Goal: Communication & Community: Answer question/provide support

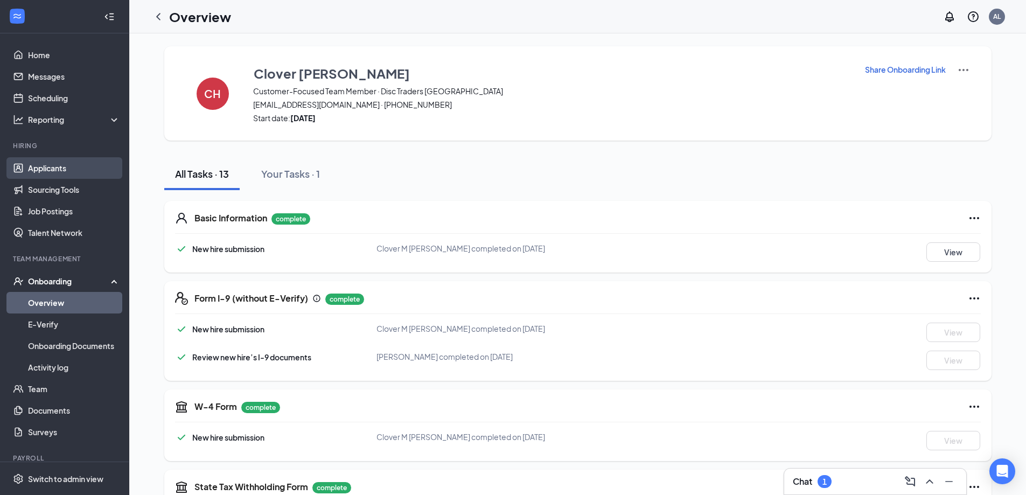
click at [35, 163] on link "Applicants" at bounding box center [74, 168] width 92 height 22
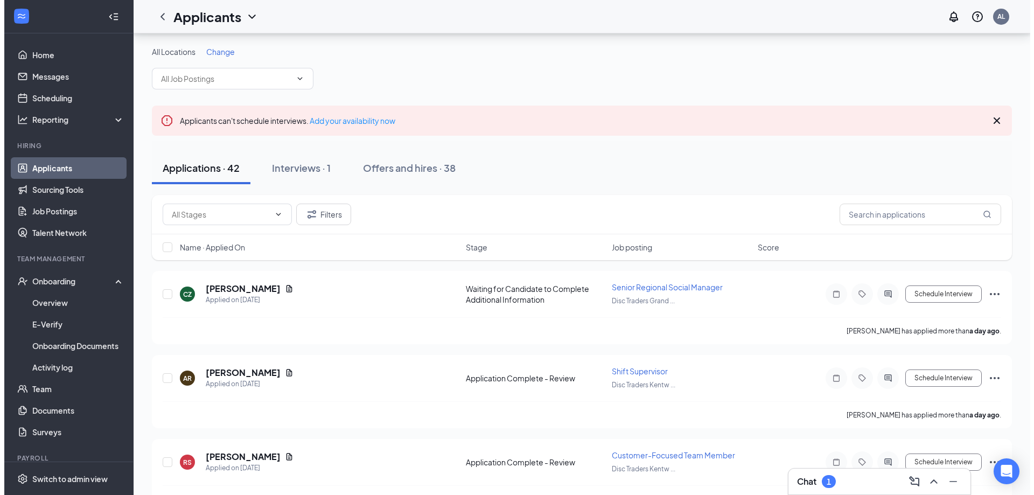
scroll to position [54, 0]
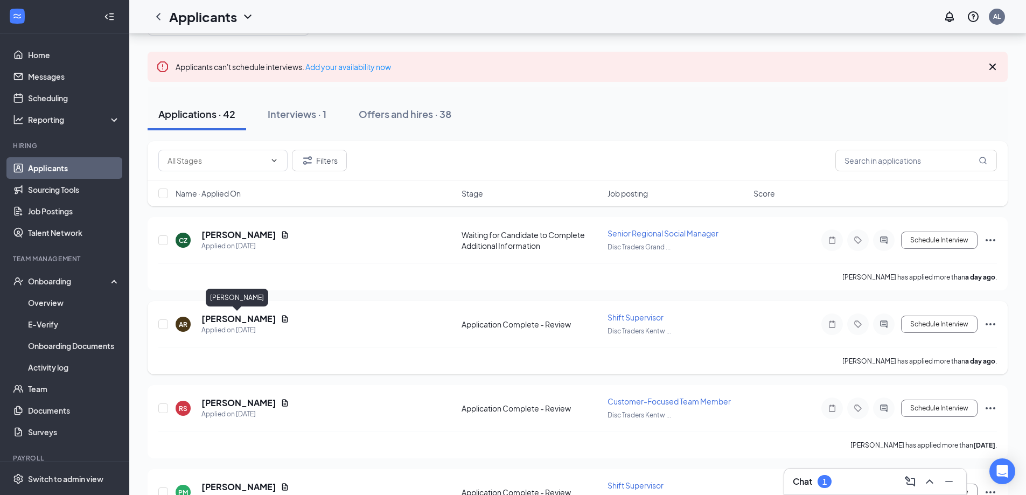
click at [236, 318] on h5 "[PERSON_NAME]" at bounding box center [238, 319] width 75 height 12
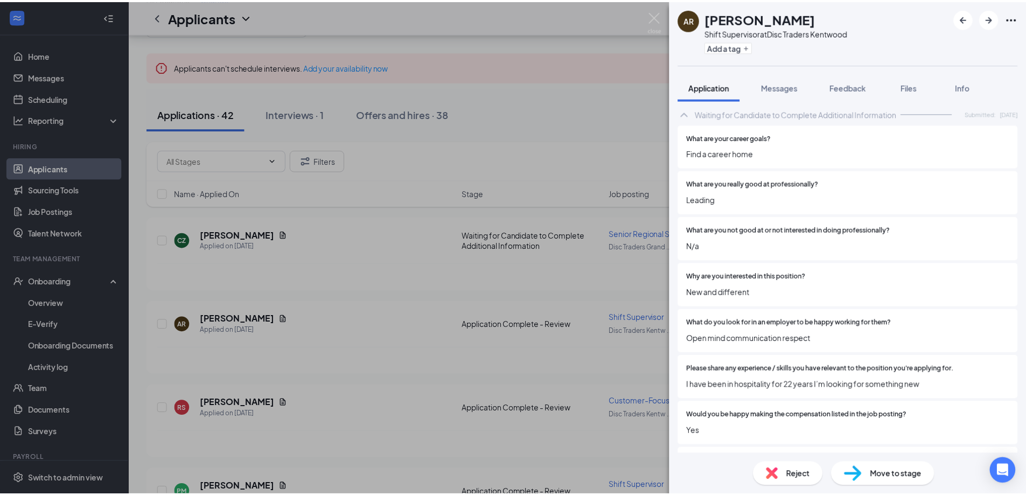
scroll to position [610, 0]
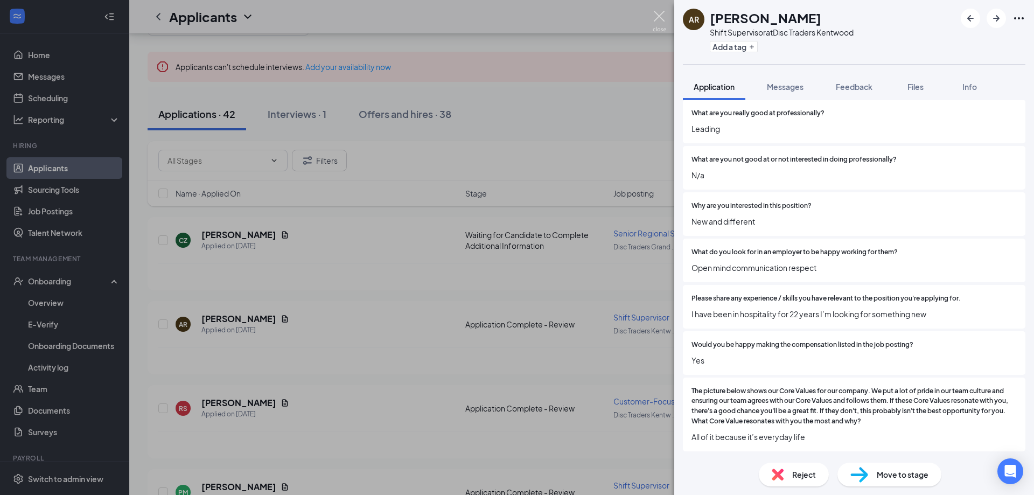
click at [658, 12] on img at bounding box center [659, 21] width 13 height 21
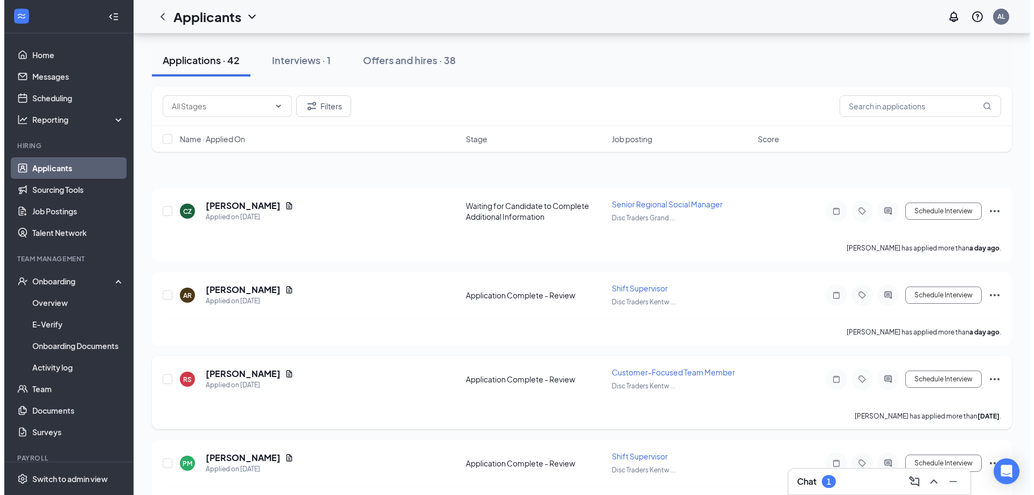
scroll to position [162, 0]
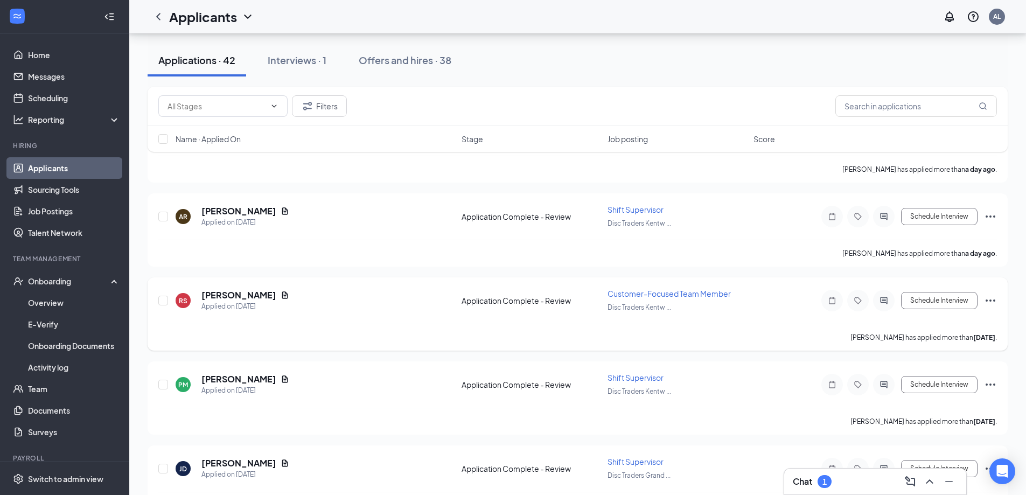
drag, startPoint x: 228, startPoint y: 293, endPoint x: 265, endPoint y: 291, distance: 36.7
click at [228, 293] on h5 "[PERSON_NAME]" at bounding box center [238, 295] width 75 height 12
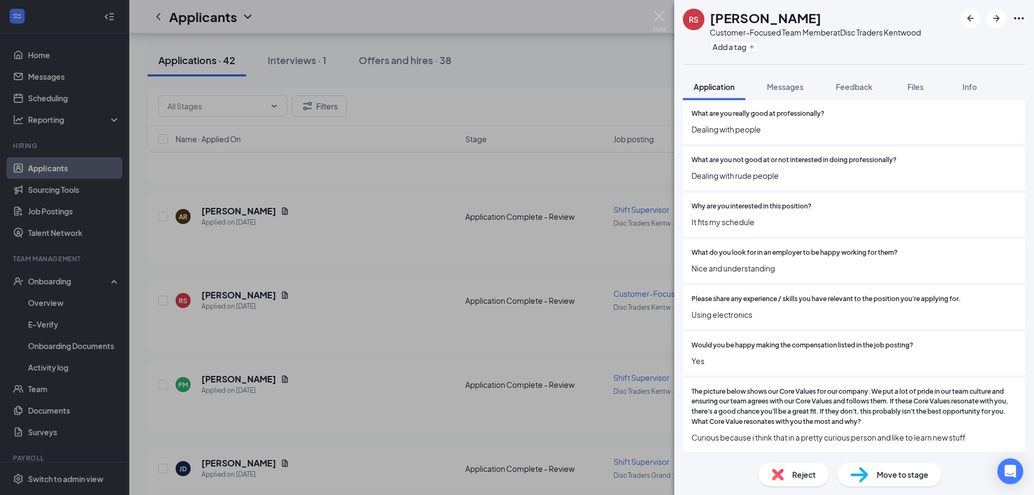
scroll to position [610, 0]
click at [665, 15] on img at bounding box center [659, 21] width 13 height 21
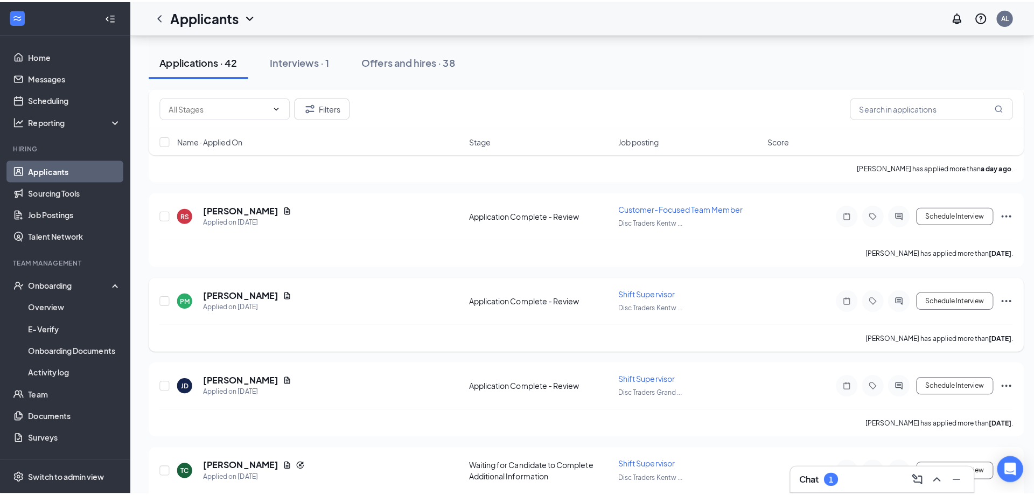
scroll to position [323, 0]
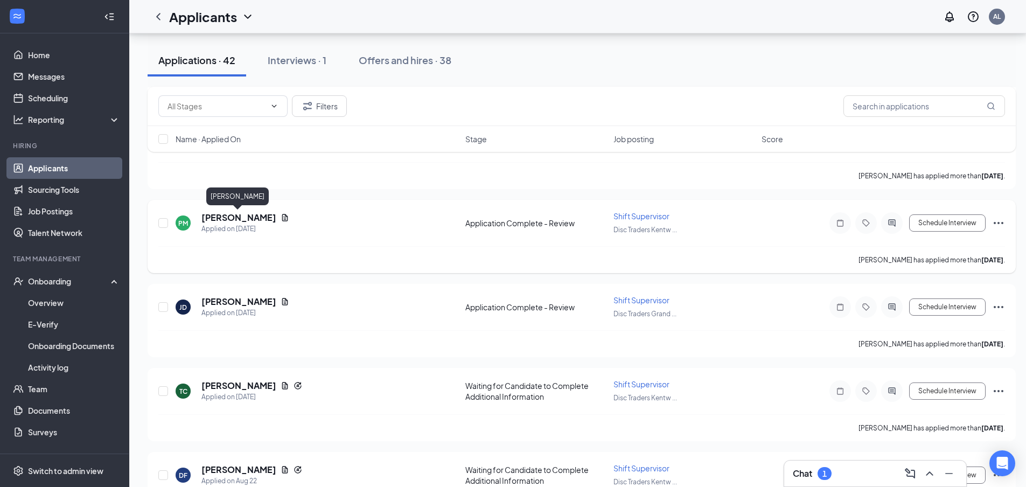
click at [228, 218] on h5 "[PERSON_NAME]" at bounding box center [238, 218] width 75 height 12
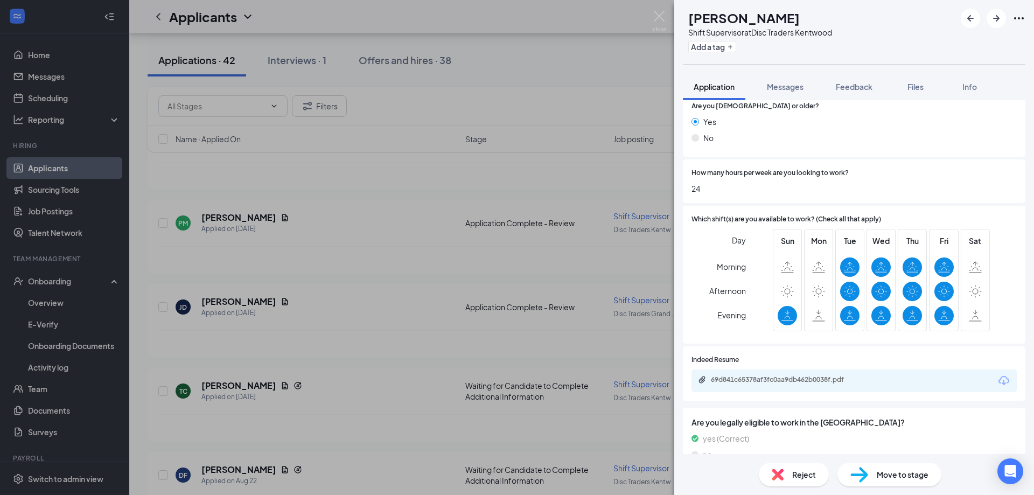
scroll to position [215, 0]
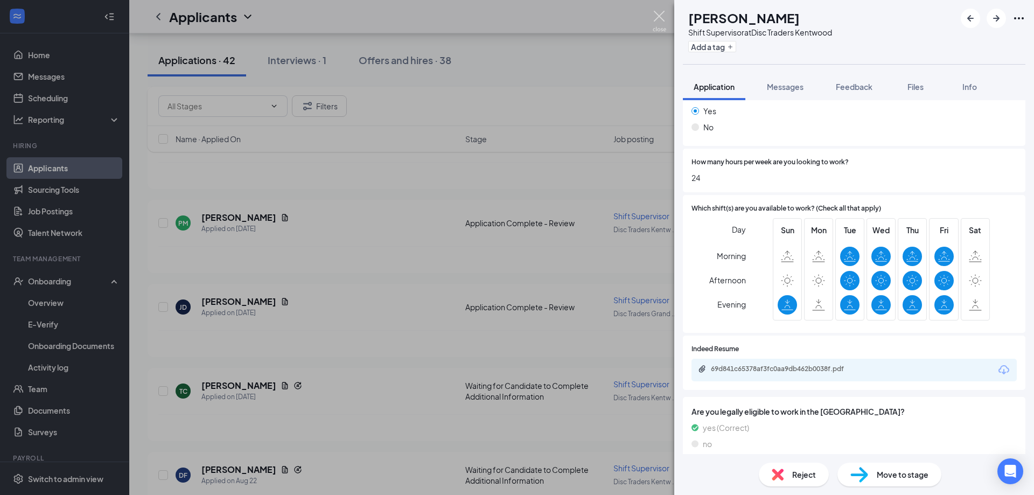
click at [659, 12] on img at bounding box center [659, 21] width 13 height 21
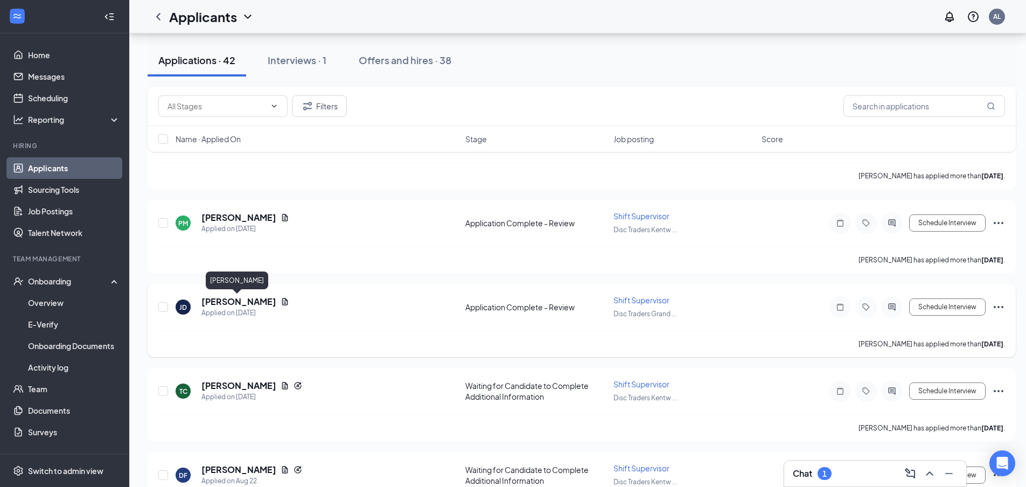
click at [227, 302] on h5 "[PERSON_NAME]" at bounding box center [238, 302] width 75 height 12
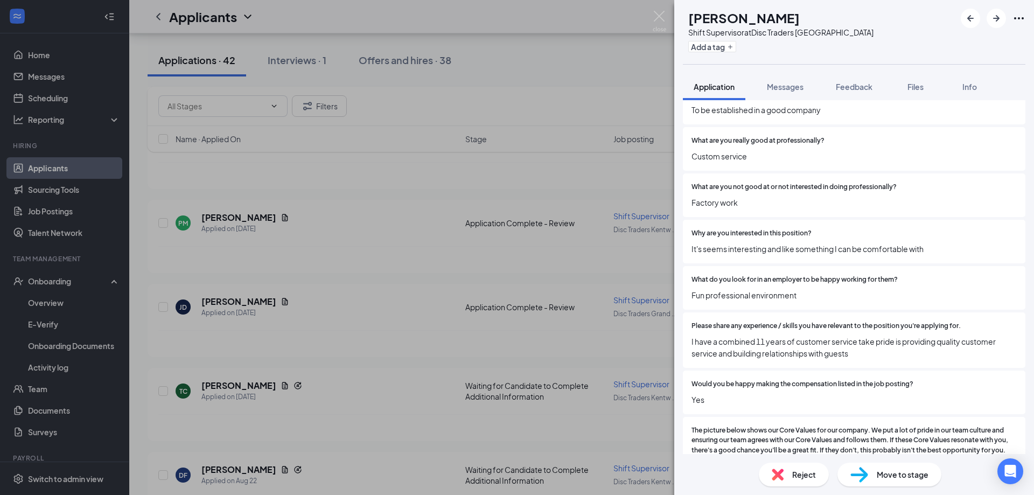
scroll to position [652, 0]
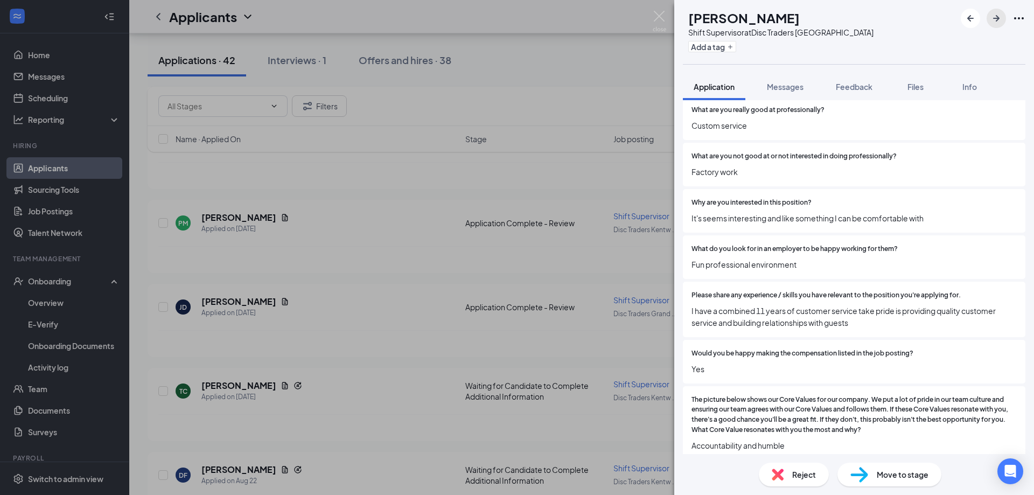
click at [996, 15] on icon "ArrowRight" at bounding box center [996, 18] width 13 height 13
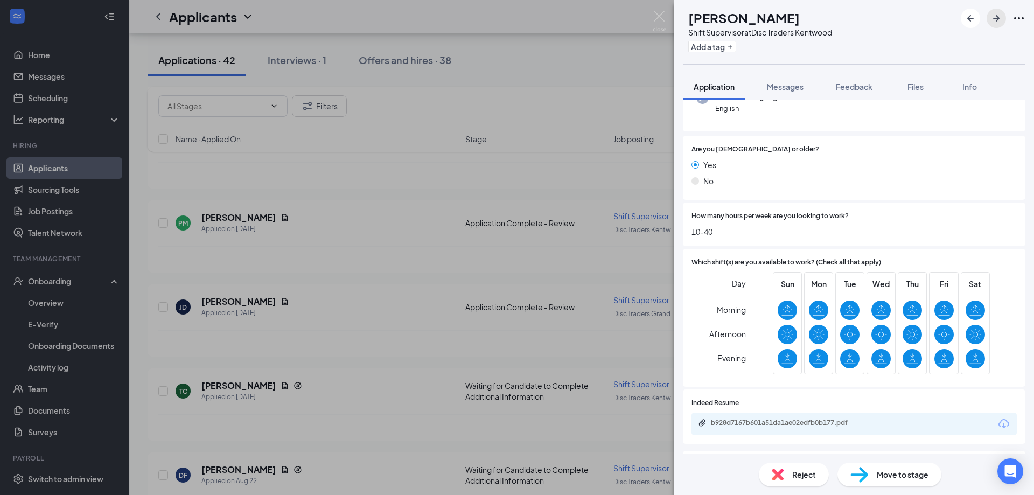
scroll to position [240, 0]
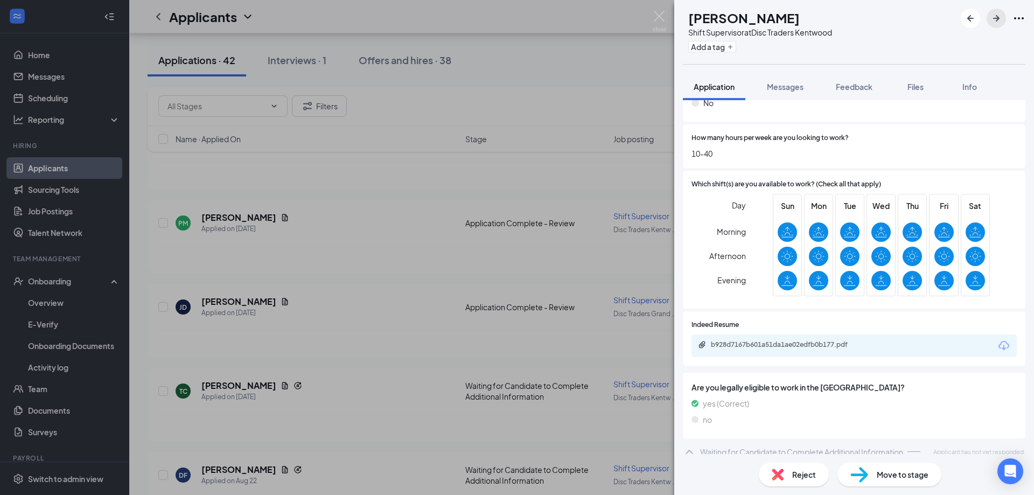
click at [994, 21] on icon "ArrowRight" at bounding box center [996, 18] width 13 height 13
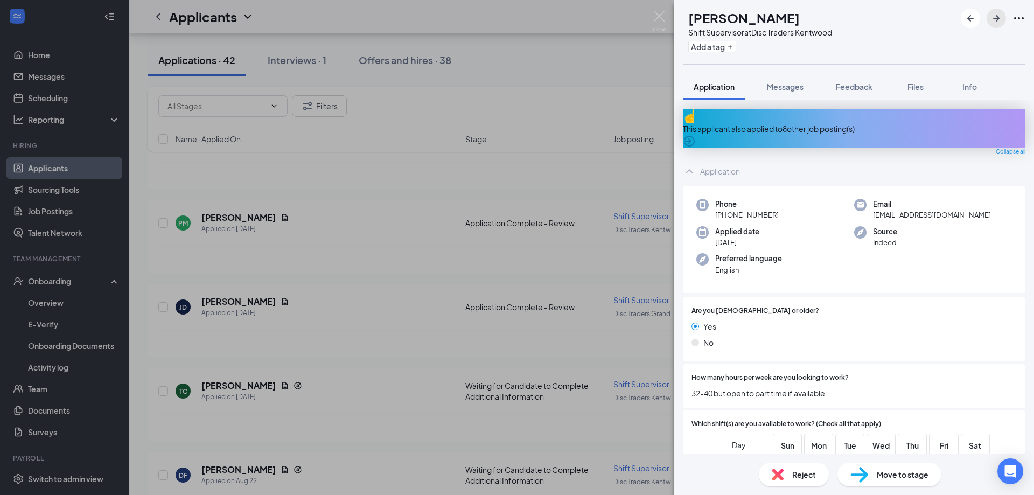
click at [994, 21] on icon "ArrowRight" at bounding box center [996, 18] width 13 height 13
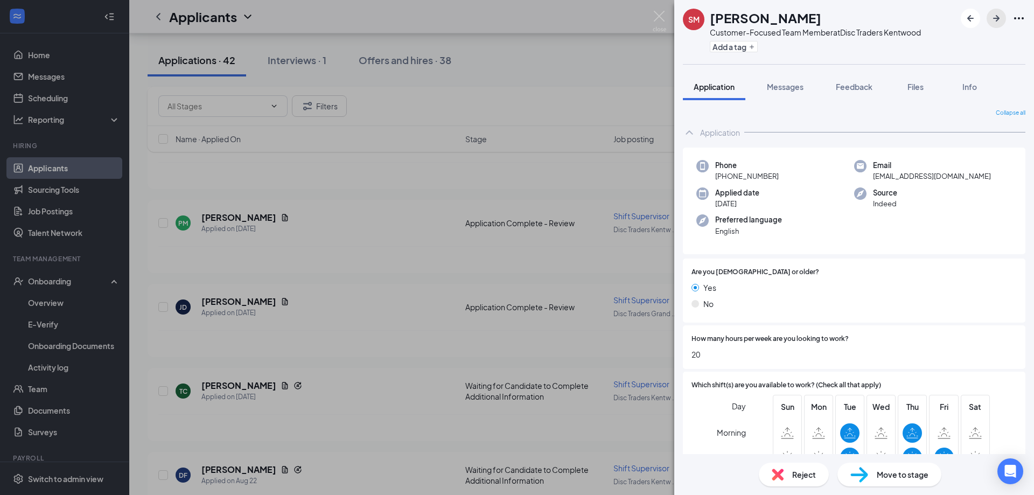
click at [994, 21] on icon "ArrowRight" at bounding box center [996, 18] width 13 height 13
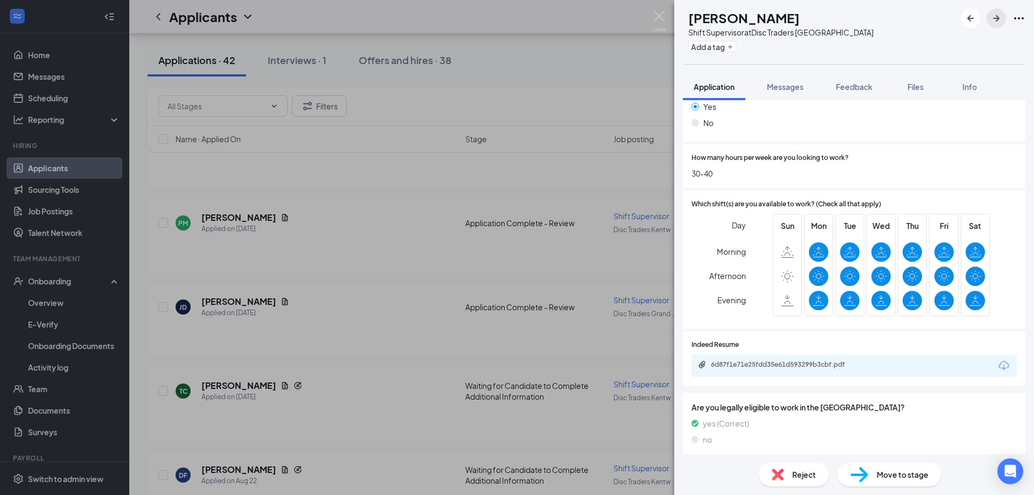
scroll to position [215, 0]
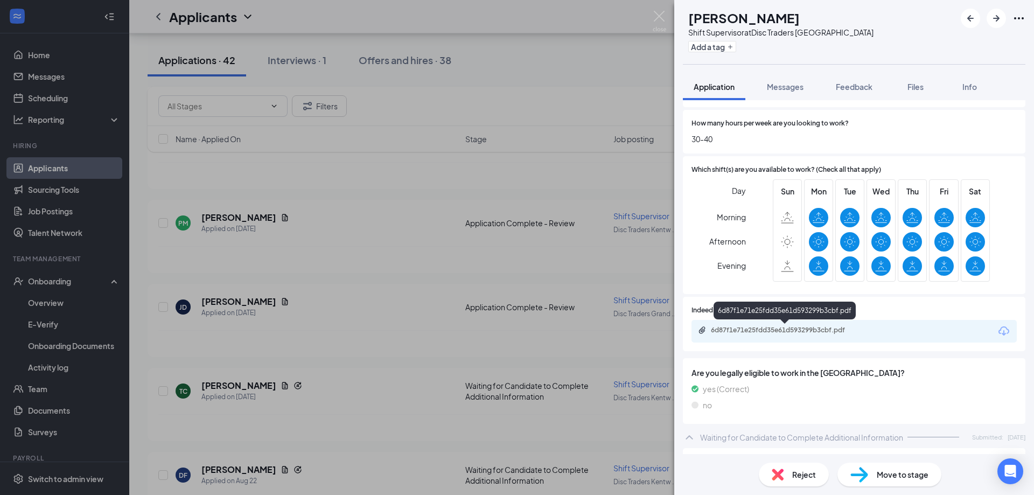
click at [735, 328] on div "6d87f1e71e25fdd35e61d593299b3cbf.pdf" at bounding box center [786, 330] width 151 height 9
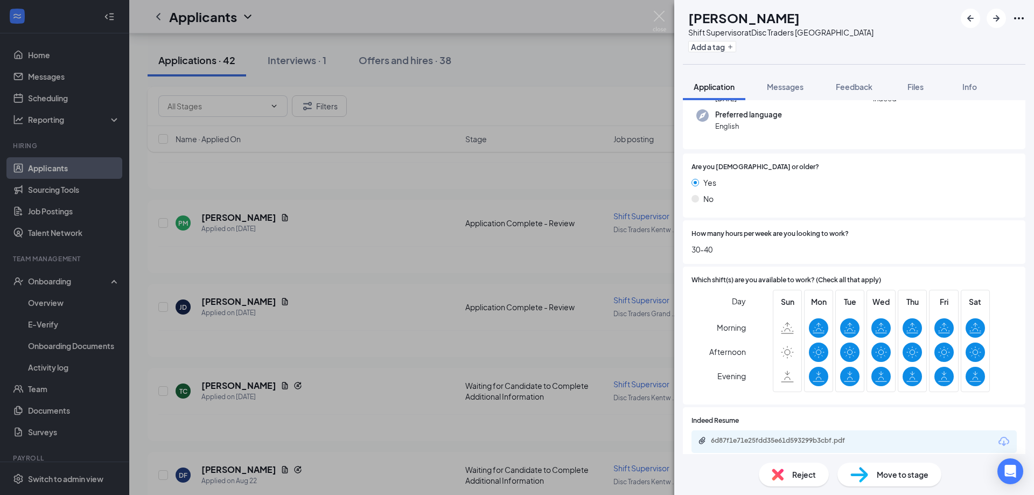
scroll to position [0, 0]
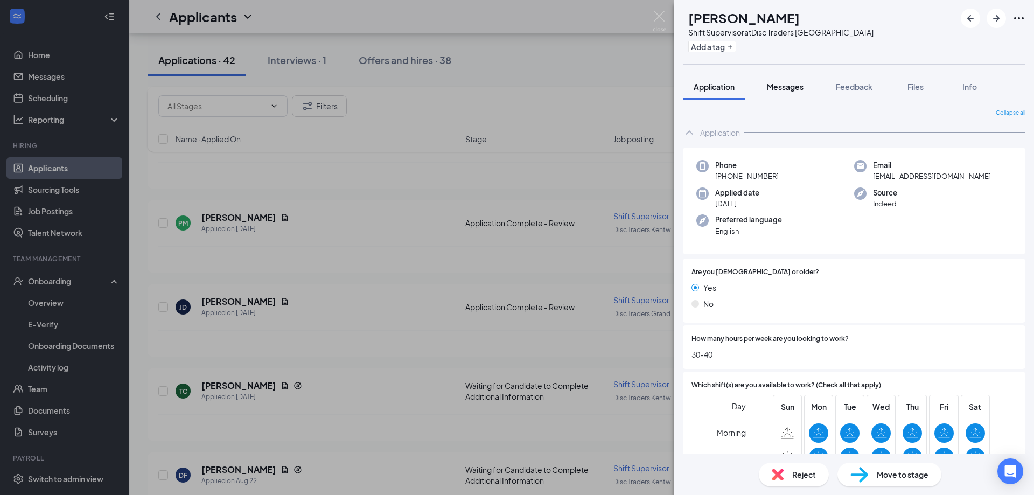
click at [789, 88] on span "Messages" at bounding box center [785, 87] width 37 height 10
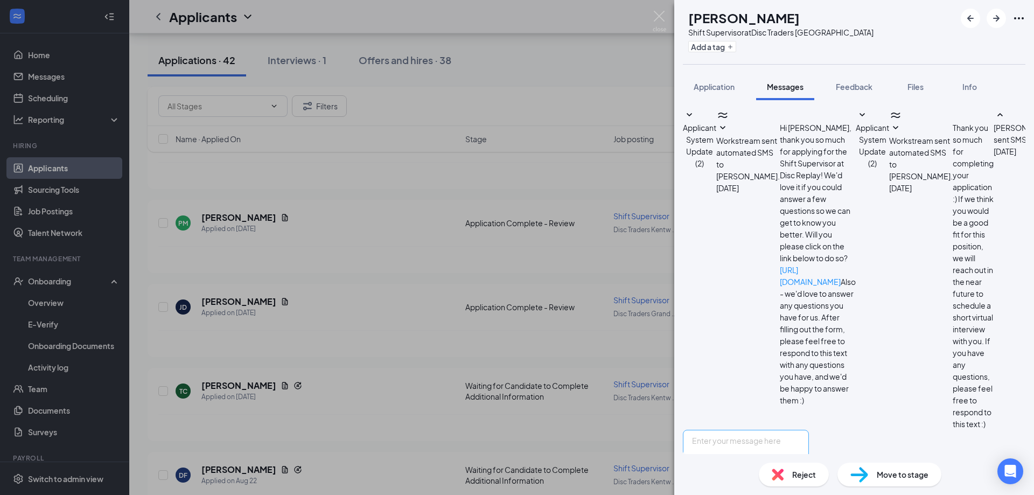
scroll to position [69, 0]
click at [767, 430] on textarea at bounding box center [746, 462] width 126 height 65
type textarea "Hello [PERSON_NAME]! My name is [PERSON_NAME], I'm the manager at Disc Traders …"
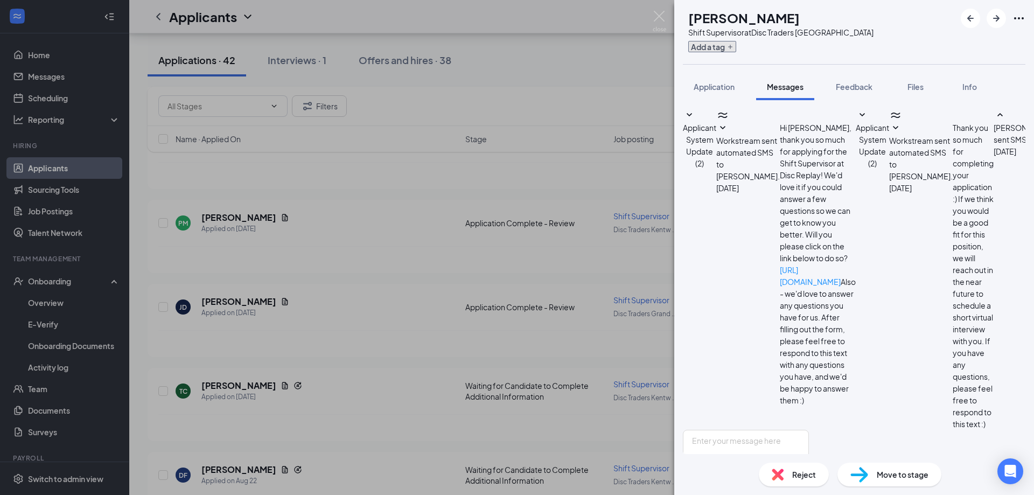
click at [736, 49] on button "Add a tag" at bounding box center [712, 46] width 48 height 11
click at [717, 167] on input "Good" at bounding box center [713, 170] width 7 height 7
checkbox input "true"
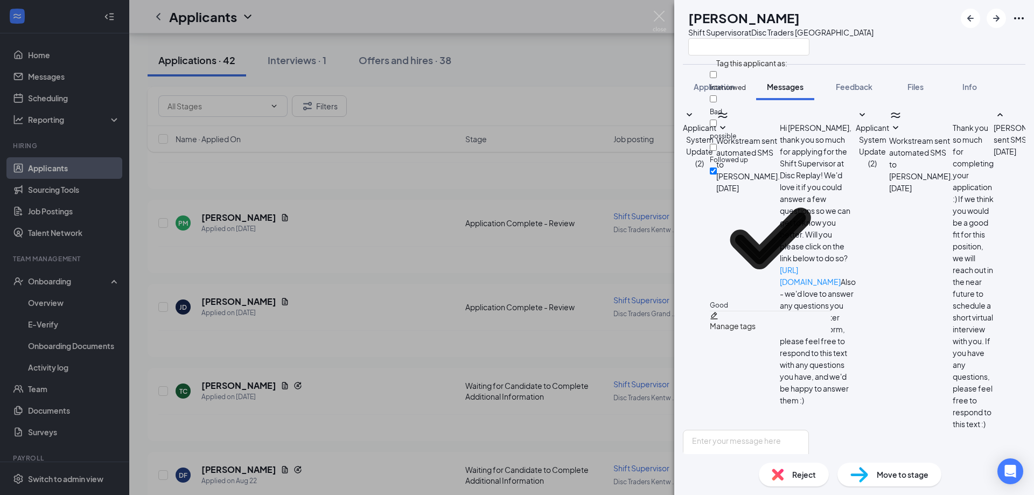
click at [918, 29] on div "DC [PERSON_NAME] Shift Supervisor at Disc Traders [GEOGRAPHIC_DATA]" at bounding box center [854, 32] width 360 height 64
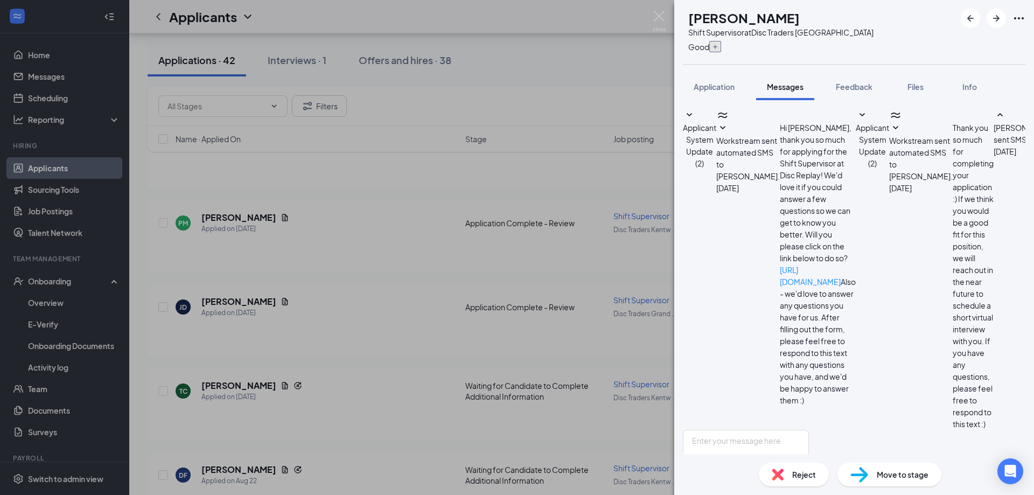
click at [718, 46] on icon "Plus" at bounding box center [715, 47] width 6 height 6
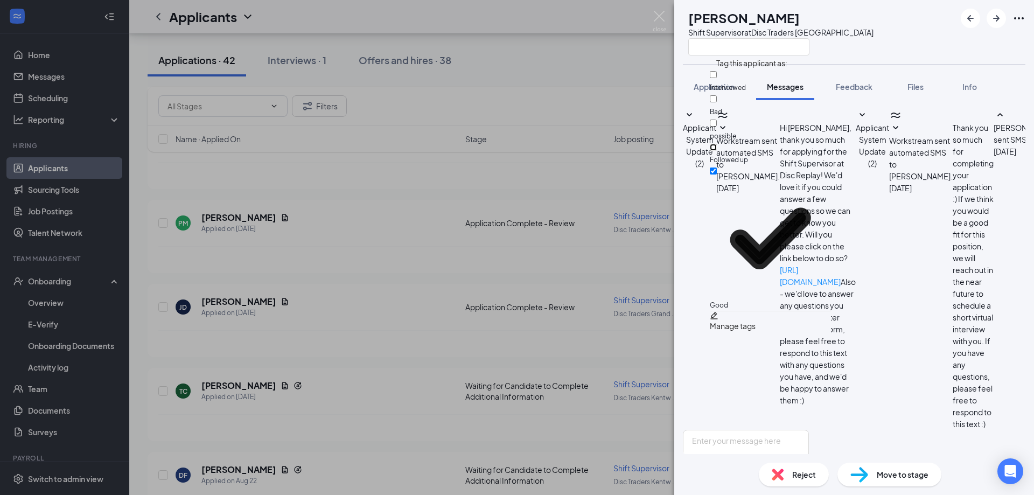
click at [717, 144] on input "Followed up" at bounding box center [713, 147] width 7 height 7
checkbox input "true"
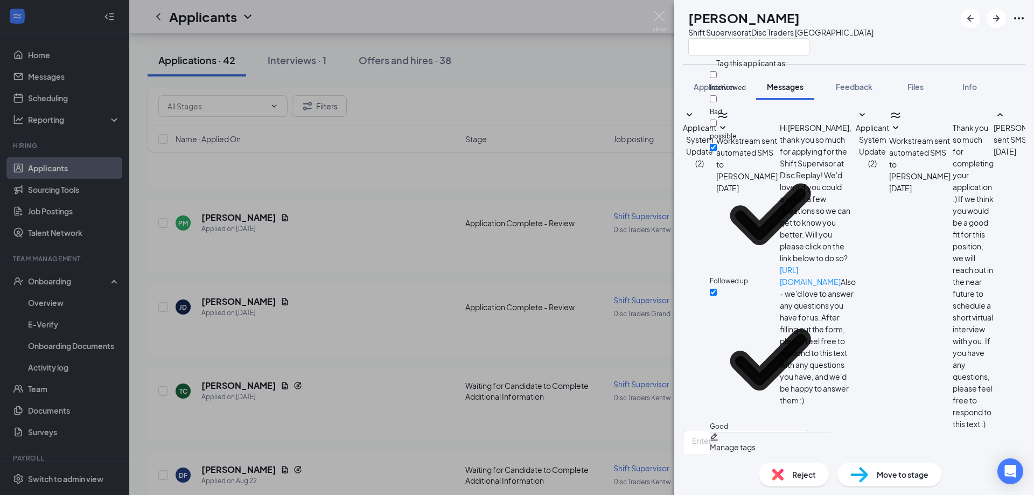
click at [1011, 325] on div "Applicant System Update (2) Workstream sent automated SMS to [PERSON_NAME]. [DA…" at bounding box center [854, 269] width 342 height 321
